Goal: Find specific page/section: Find specific page/section

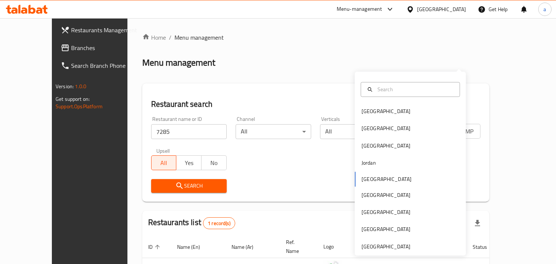
scroll to position [52, 0]
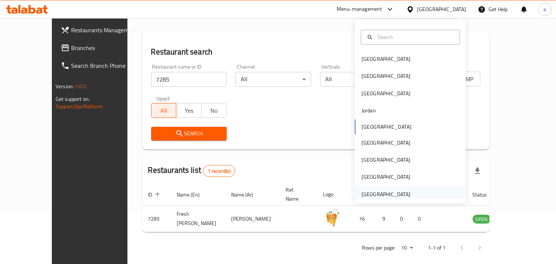
click at [371, 191] on div "[GEOGRAPHIC_DATA]" at bounding box center [385, 194] width 49 height 8
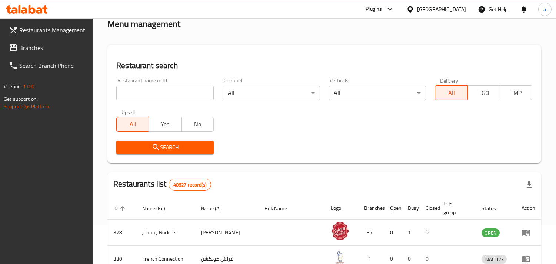
scroll to position [52, 0]
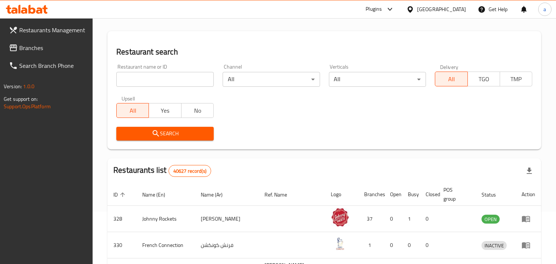
click at [47, 47] on span "Branches" at bounding box center [53, 47] width 68 height 9
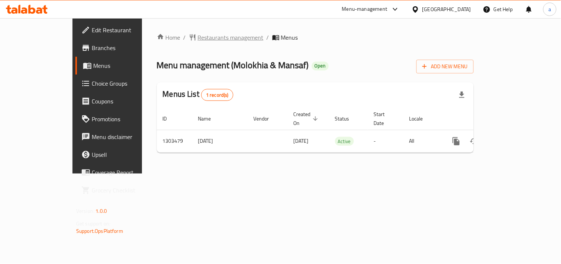
drag, startPoint x: 0, startPoint y: 0, endPoint x: 197, endPoint y: 38, distance: 200.3
click at [198, 38] on span "Restaurants management" at bounding box center [231, 37] width 66 height 9
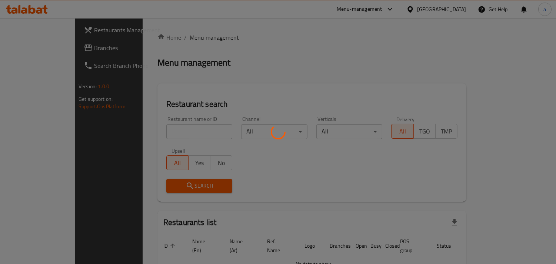
click at [160, 132] on div at bounding box center [278, 132] width 556 height 264
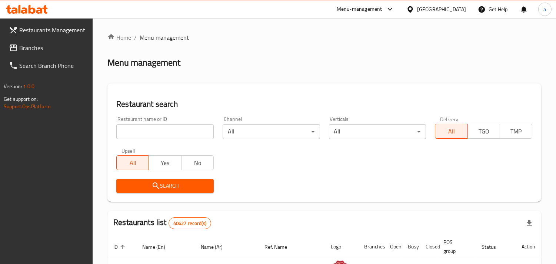
click at [160, 132] on input "search" at bounding box center [164, 131] width 97 height 15
paste input "702848"
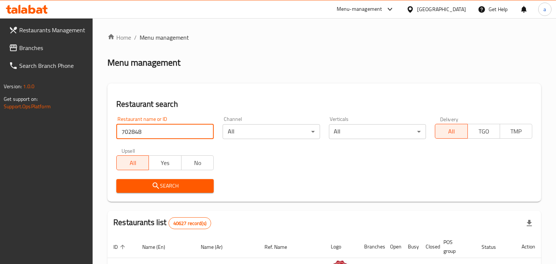
type input "702848"
click button "Search" at bounding box center [164, 186] width 97 height 14
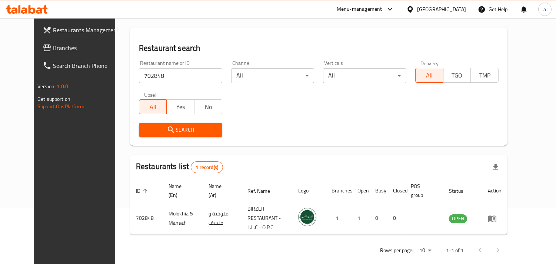
scroll to position [60, 0]
